Goal: Information Seeking & Learning: Learn about a topic

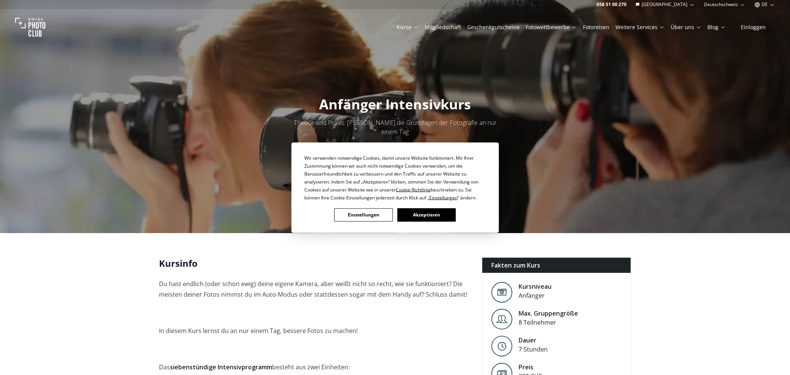
click at [442, 212] on button "Akzeptieren" at bounding box center [426, 214] width 58 height 13
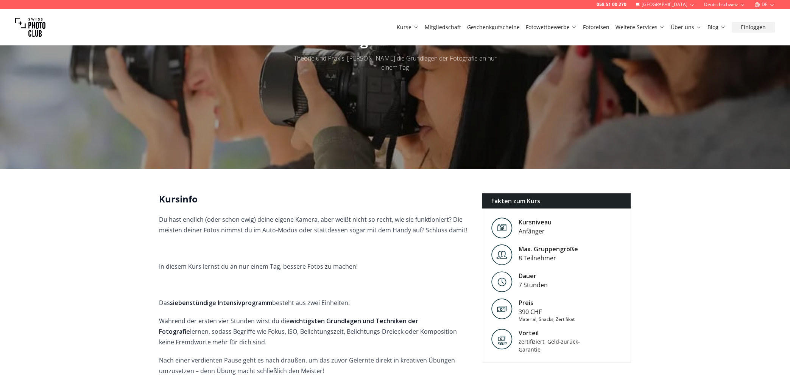
scroll to position [76, 0]
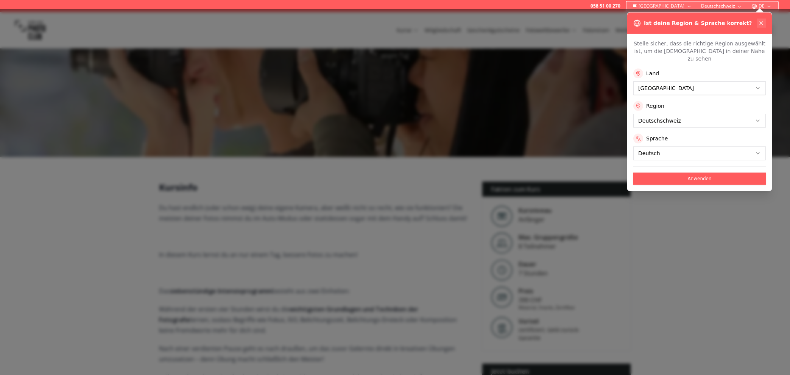
click at [760, 22] on icon at bounding box center [761, 23] width 6 height 6
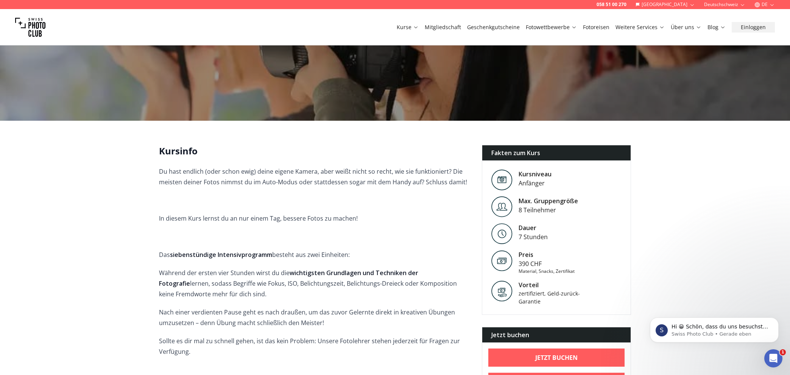
scroll to position [109, 0]
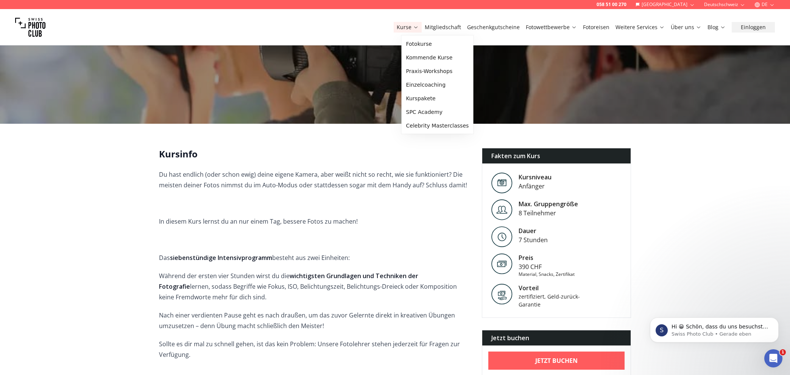
click at [419, 26] on icon at bounding box center [416, 27] width 6 height 6
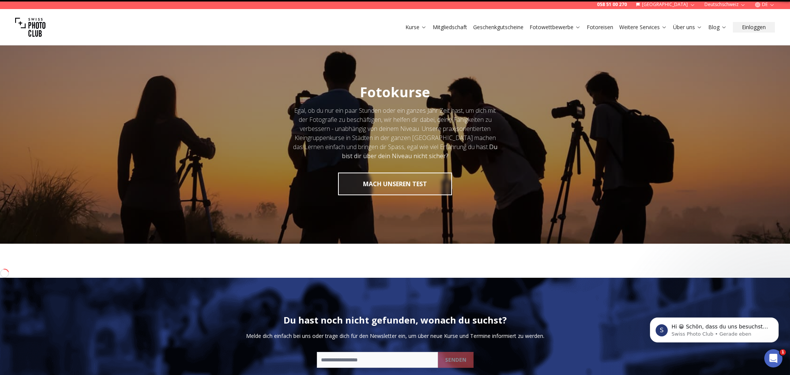
click at [425, 26] on icon at bounding box center [424, 27] width 6 height 6
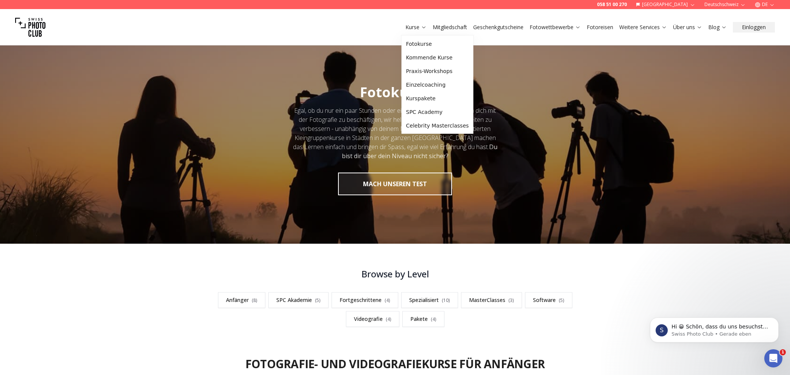
click at [662, 151] on div at bounding box center [395, 140] width 790 height 208
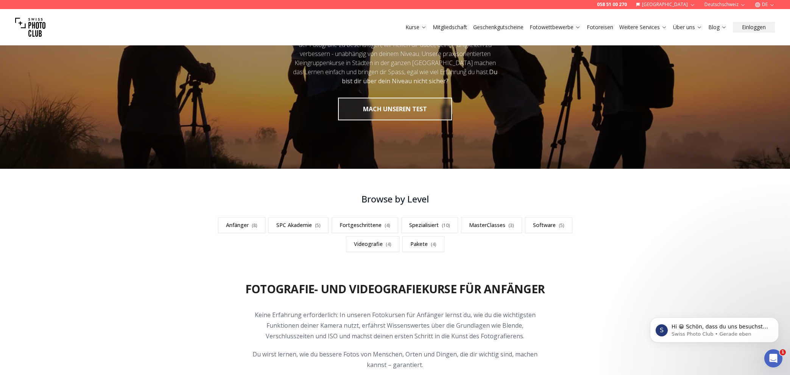
scroll to position [136, 0]
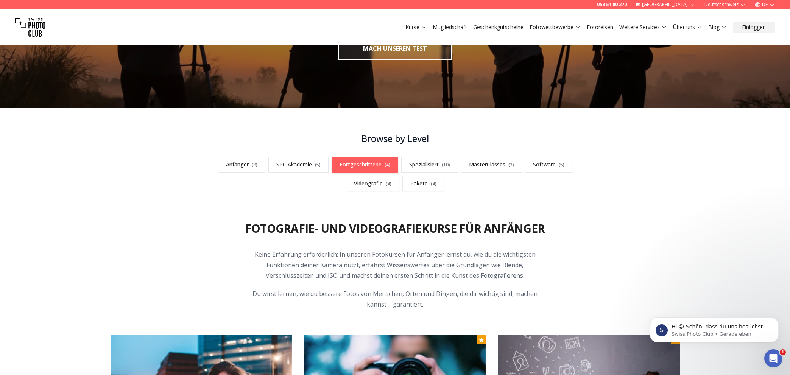
click at [350, 161] on link "Fortgeschrittene ( 4 )" at bounding box center [365, 165] width 67 height 16
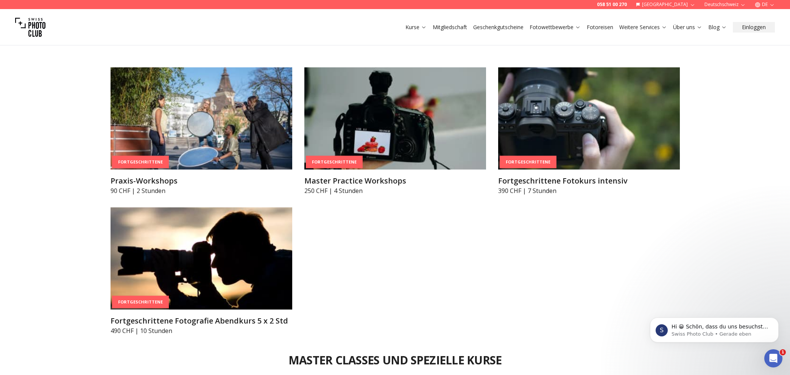
scroll to position [1208, 0]
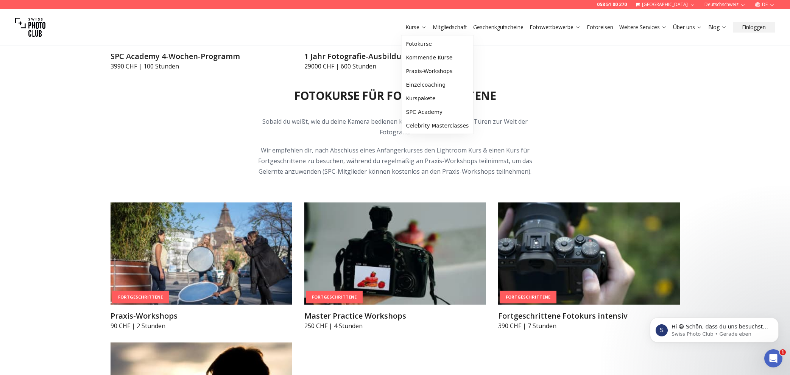
click at [415, 25] on link "Kurse" at bounding box center [416, 27] width 21 height 8
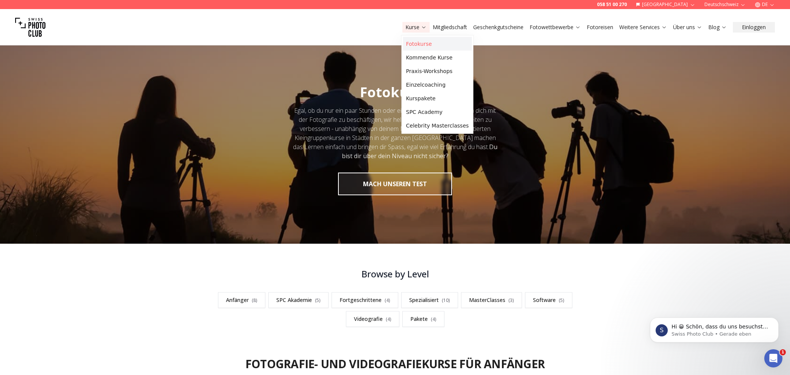
click at [414, 45] on link "Fotokurse" at bounding box center [437, 44] width 69 height 14
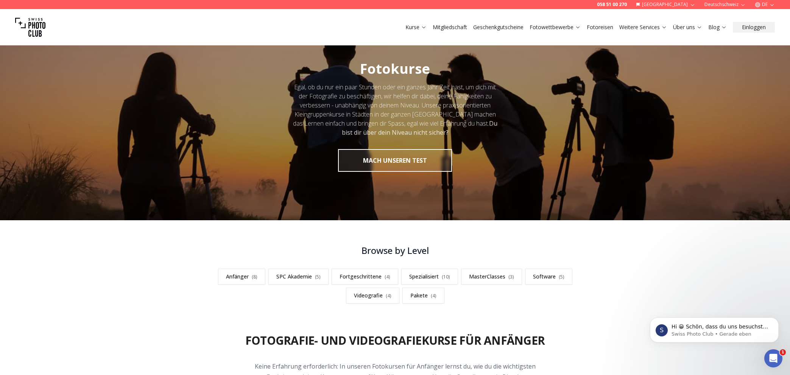
scroll to position [61, 0]
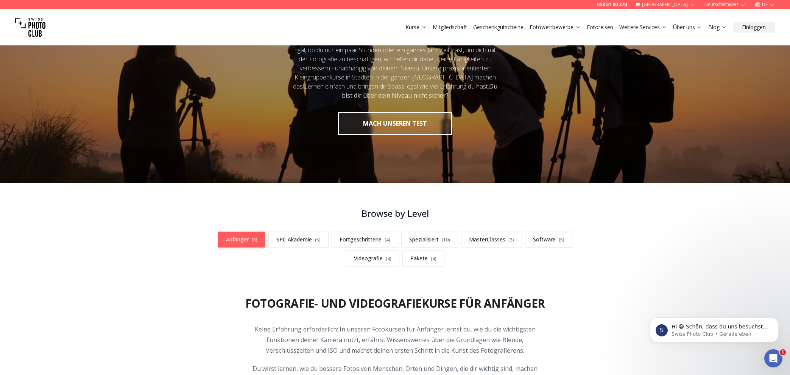
click at [251, 239] on link "Anfänger ( 8 )" at bounding box center [241, 240] width 47 height 16
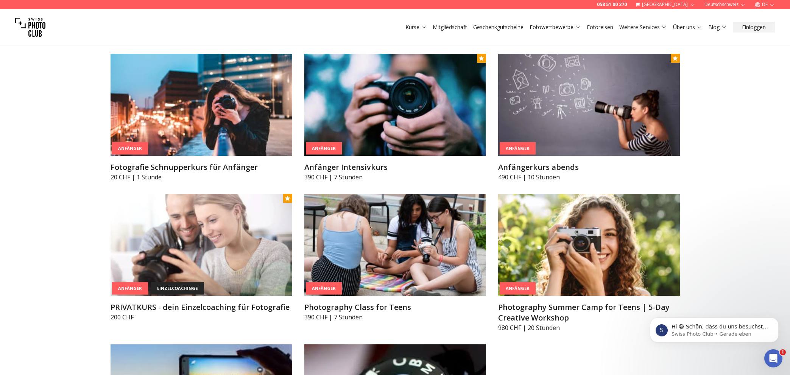
scroll to position [417, 0]
click at [574, 148] on img at bounding box center [589, 105] width 182 height 102
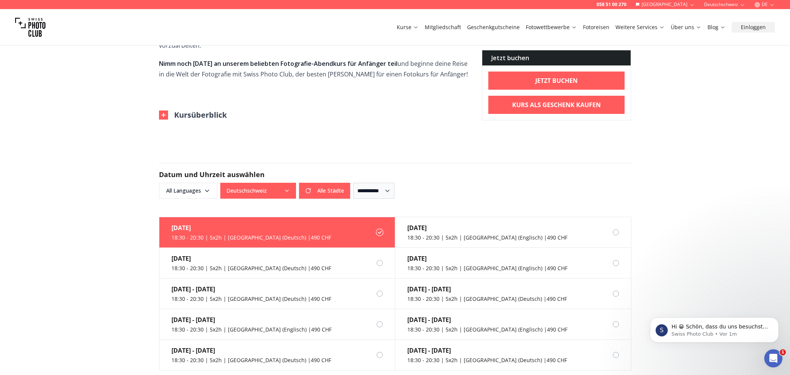
scroll to position [468, 0]
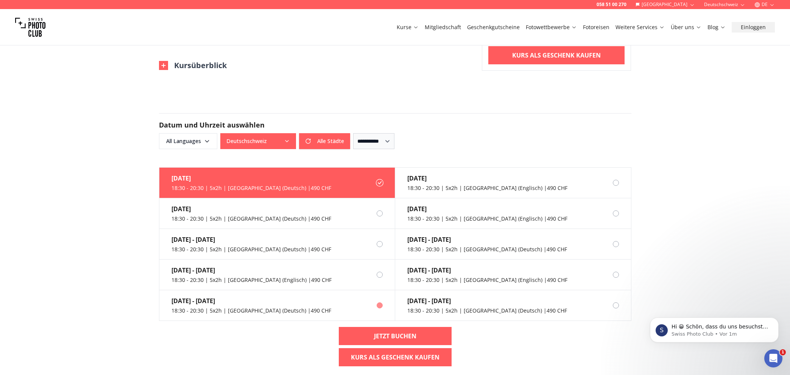
click at [293, 293] on label "[DATE] - [DATE] 18:30 - 20:30 | 5x2h | [GEOGRAPHIC_DATA] (Deutsch) | 490 CHF" at bounding box center [277, 305] width 236 height 31
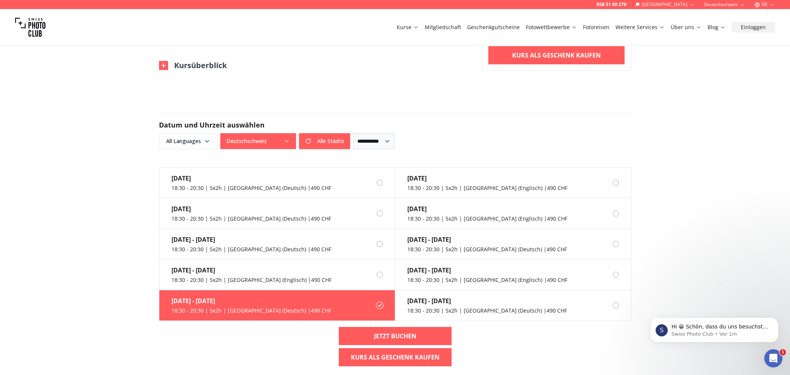
click at [293, 293] on label "[DATE] - [DATE] 18:30 - 20:30 | 5x2h | [GEOGRAPHIC_DATA] (Deutsch) | 490 CHF" at bounding box center [277, 305] width 236 height 31
click at [419, 29] on icon at bounding box center [416, 27] width 6 height 6
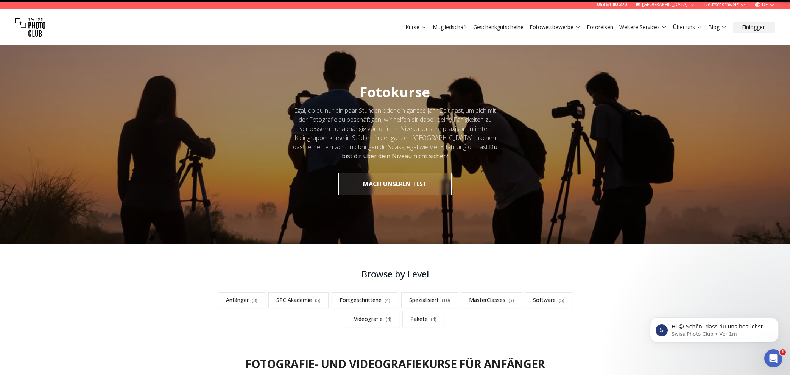
click at [424, 29] on icon at bounding box center [424, 27] width 6 height 6
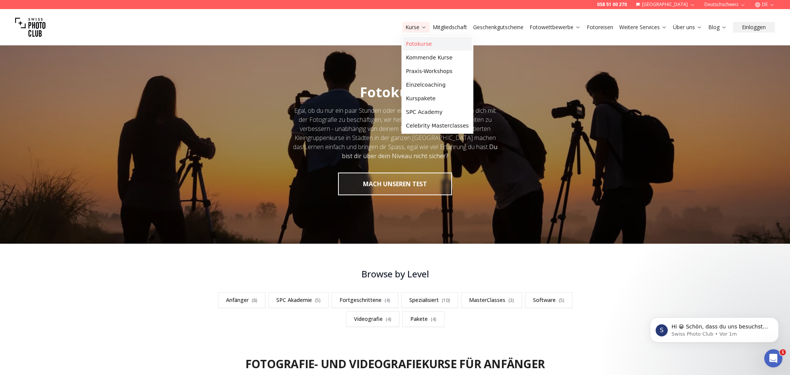
click at [423, 42] on link "Fotokurse" at bounding box center [437, 44] width 69 height 14
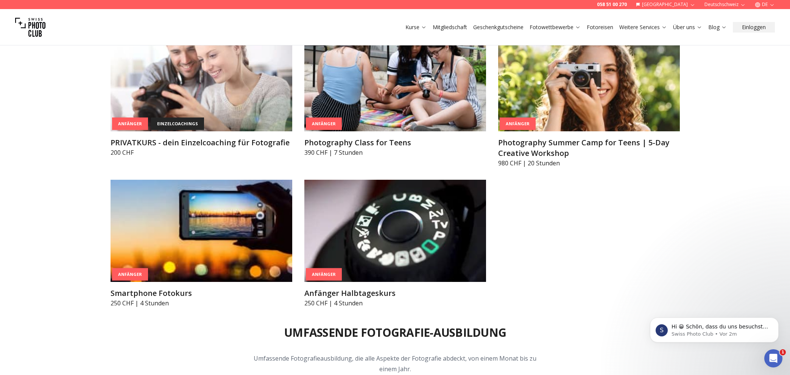
scroll to position [590, 0]
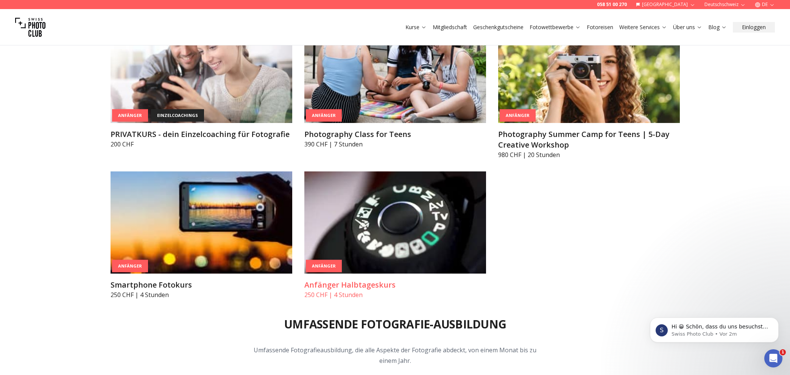
click at [430, 240] on img at bounding box center [395, 223] width 182 height 102
